Goal: Browse casually

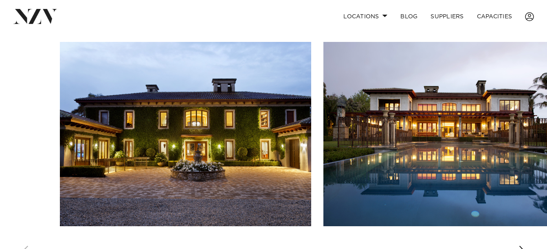
scroll to position [554, 0]
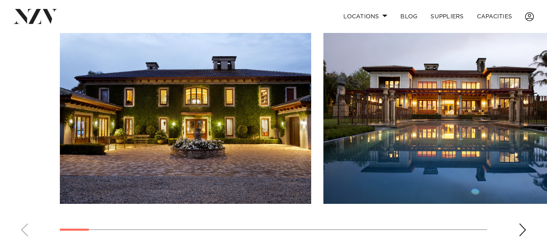
click at [522, 228] on div "Next slide" at bounding box center [522, 230] width 8 height 13
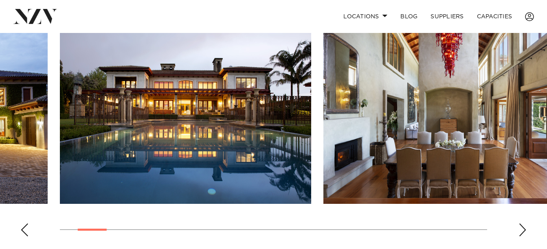
click at [522, 228] on div "Next slide" at bounding box center [522, 230] width 8 height 13
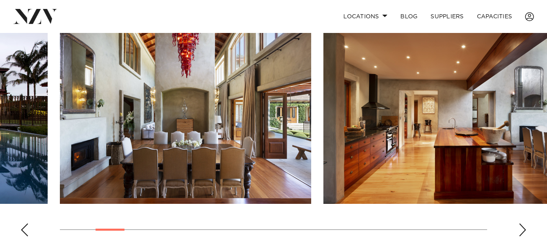
click at [522, 228] on div "Next slide" at bounding box center [522, 230] width 8 height 13
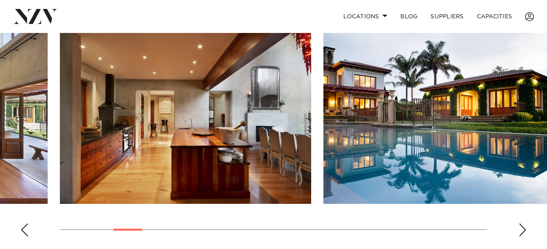
click at [522, 228] on div "Next slide" at bounding box center [522, 230] width 8 height 13
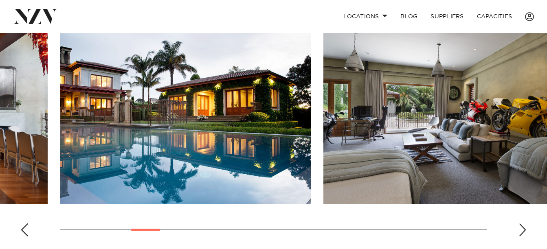
click at [522, 228] on div "Next slide" at bounding box center [522, 230] width 8 height 13
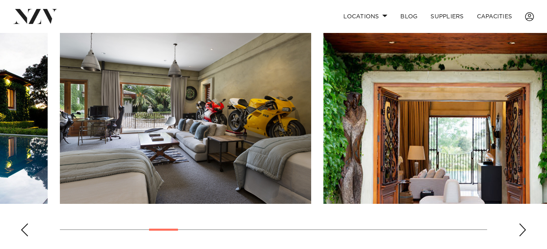
click at [522, 228] on div "Next slide" at bounding box center [522, 230] width 8 height 13
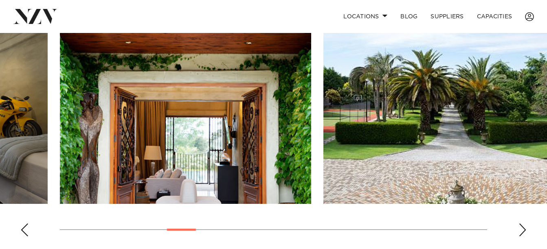
click at [522, 228] on div "Next slide" at bounding box center [522, 230] width 8 height 13
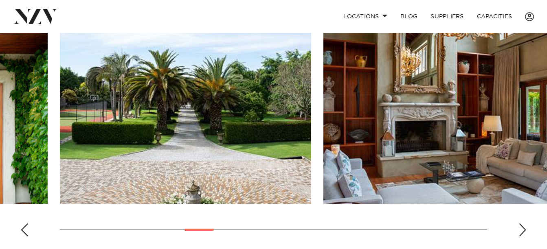
click at [522, 228] on div "Next slide" at bounding box center [522, 230] width 8 height 13
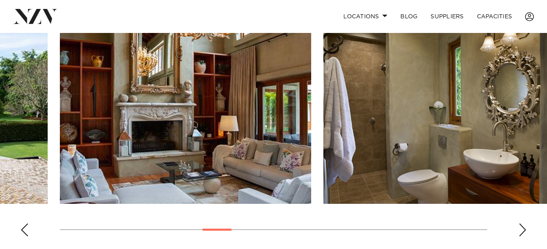
click at [522, 228] on div "Next slide" at bounding box center [522, 230] width 8 height 13
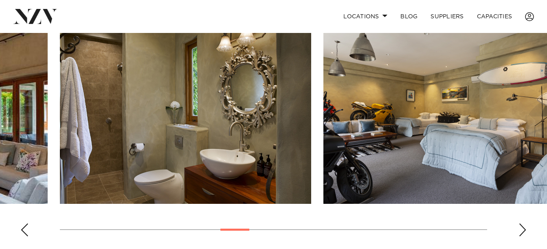
click at [522, 228] on div "Next slide" at bounding box center [522, 230] width 8 height 13
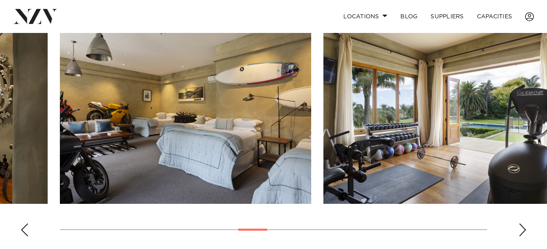
click at [522, 228] on div "Next slide" at bounding box center [522, 230] width 8 height 13
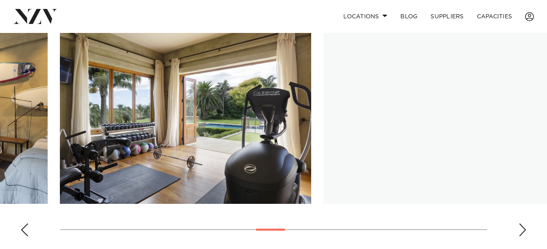
click at [522, 228] on div "Next slide" at bounding box center [522, 230] width 8 height 13
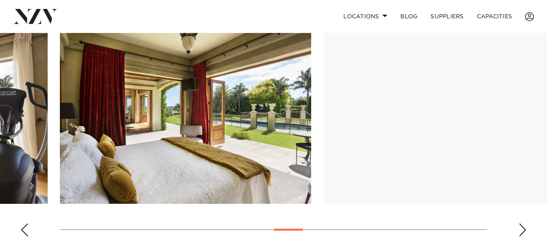
click at [522, 228] on div "Next slide" at bounding box center [522, 230] width 8 height 13
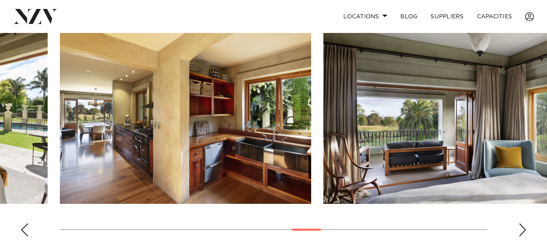
click at [522, 228] on div "Next slide" at bounding box center [522, 230] width 8 height 13
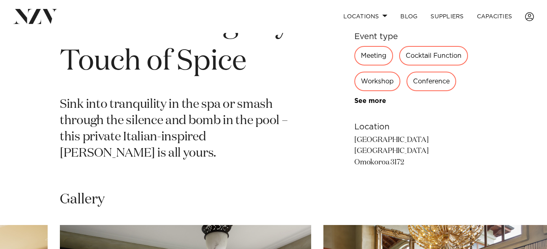
scroll to position [349, 0]
